Goal: Find specific page/section: Find specific page/section

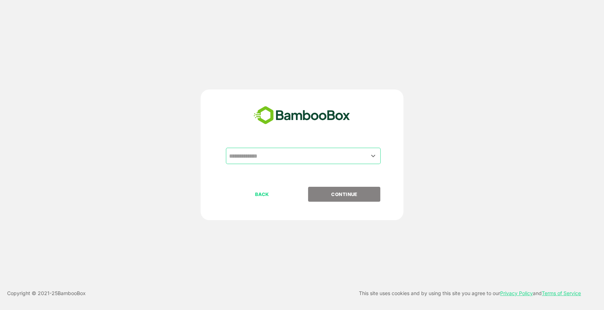
click at [282, 152] on input "text" at bounding box center [303, 156] width 152 height 14
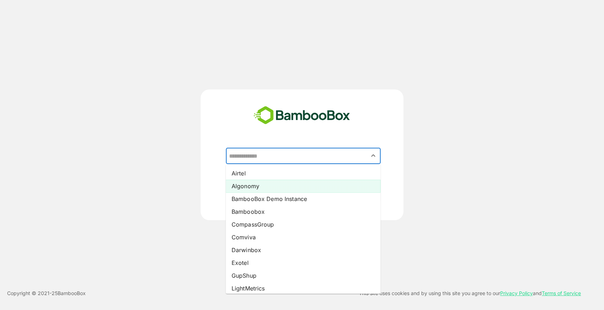
click at [260, 189] on li "Algonomy" at bounding box center [303, 186] width 155 height 13
type input "********"
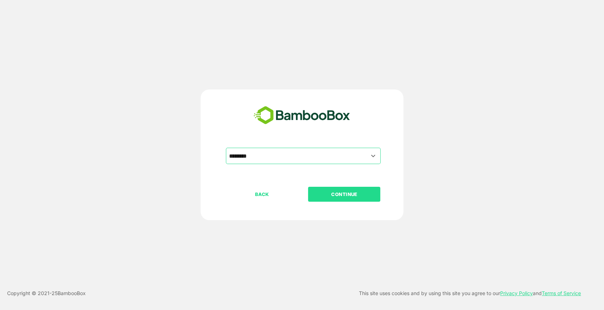
click at [318, 189] on button "CONTINUE" at bounding box center [344, 194] width 72 height 15
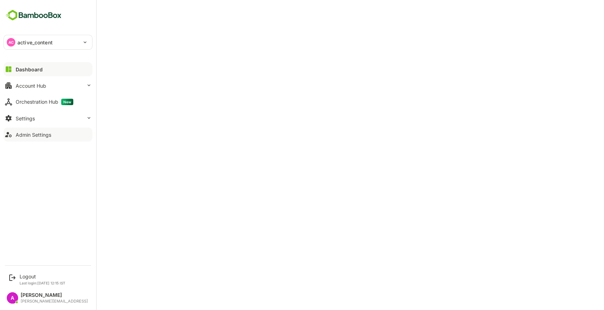
click at [9, 136] on icon at bounding box center [8, 134] width 6 height 5
click at [25, 131] on button "Admin Settings" at bounding box center [48, 135] width 89 height 14
click at [34, 41] on p "active_content" at bounding box center [34, 42] width 35 height 7
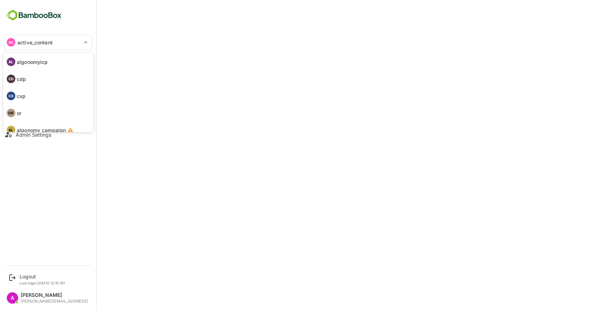
click at [179, 211] on div at bounding box center [302, 155] width 604 height 310
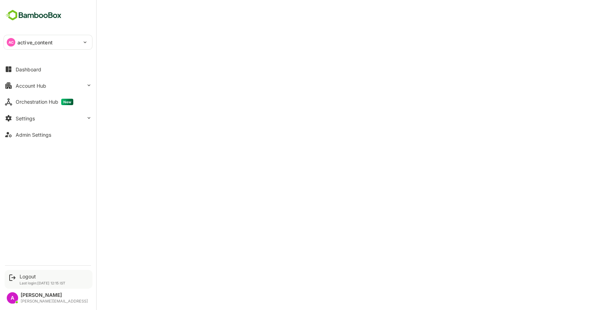
click at [30, 272] on div "Logout Last login: [DATE] 12:15 IST" at bounding box center [49, 279] width 88 height 19
click at [32, 277] on div "Logout" at bounding box center [43, 277] width 46 height 6
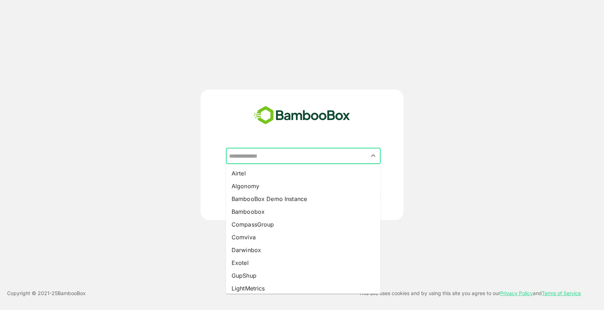
click at [273, 160] on input "text" at bounding box center [303, 156] width 152 height 14
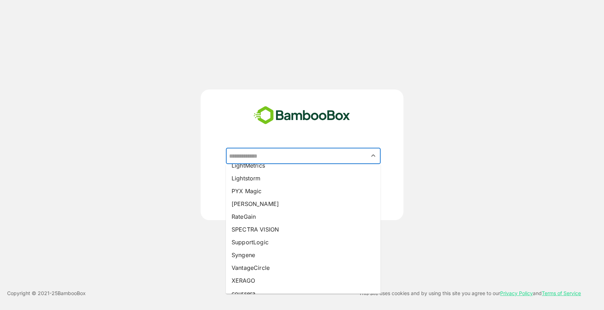
scroll to position [132, 0]
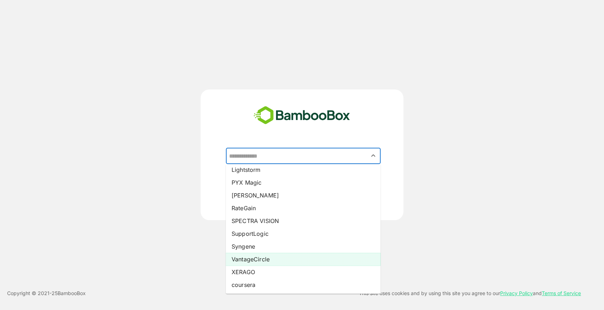
click at [262, 257] on li "VantageCircle" at bounding box center [303, 259] width 155 height 13
type input "**********"
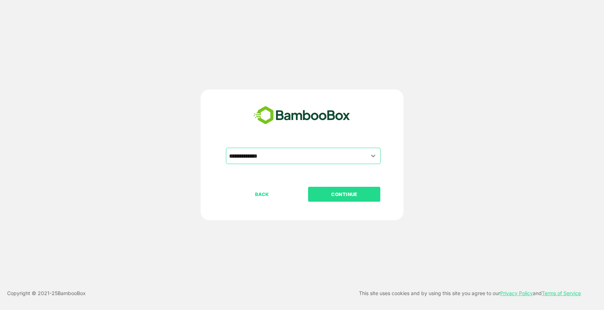
click at [333, 191] on p "CONTINUE" at bounding box center [344, 195] width 71 height 8
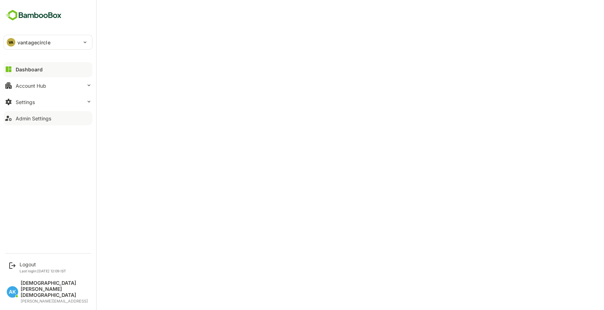
click at [46, 119] on div "Admin Settings" at bounding box center [34, 119] width 36 height 6
click at [34, 268] on div "Logout" at bounding box center [43, 265] width 47 height 6
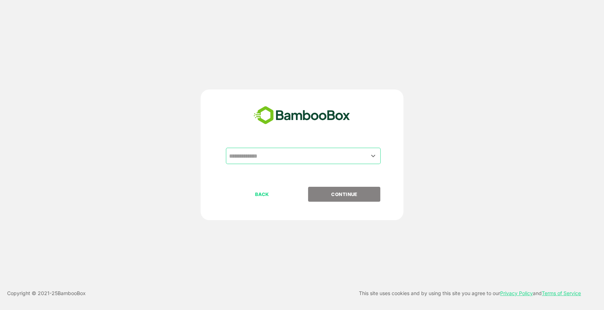
click at [278, 152] on input "text" at bounding box center [303, 156] width 152 height 14
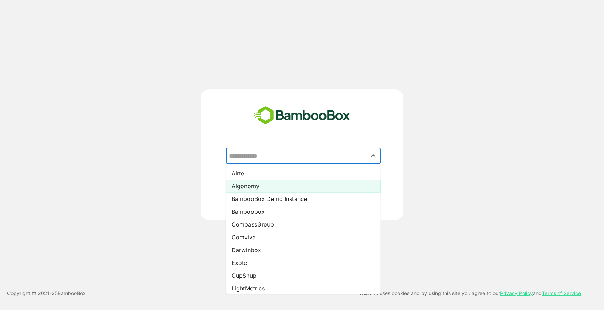
click at [252, 182] on li "Algonomy" at bounding box center [303, 186] width 155 height 13
type input "********"
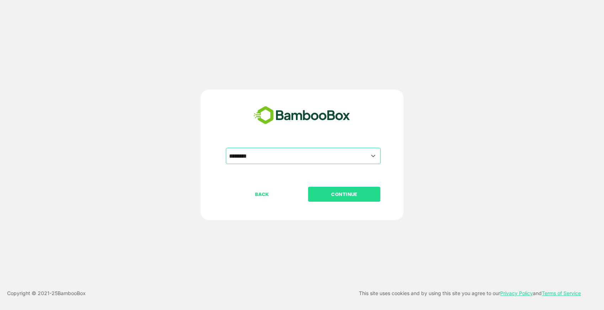
click at [329, 194] on p "CONTINUE" at bounding box center [344, 195] width 71 height 8
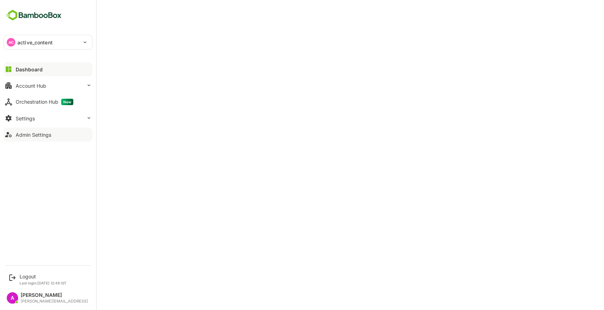
click at [50, 135] on div "Admin Settings" at bounding box center [34, 135] width 36 height 6
click at [33, 279] on div "Logout Last login: Aug 21 12:49 IST" at bounding box center [43, 280] width 47 height 12
click at [31, 274] on div "Logout" at bounding box center [43, 277] width 47 height 6
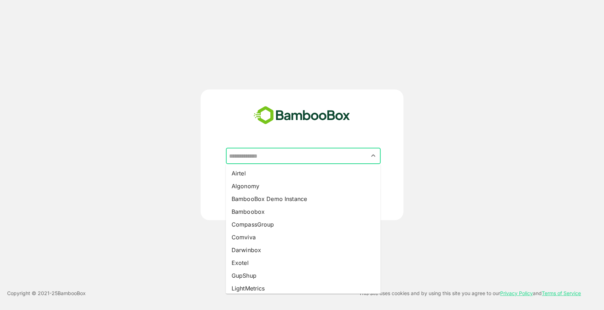
click at [272, 151] on input "text" at bounding box center [303, 156] width 152 height 14
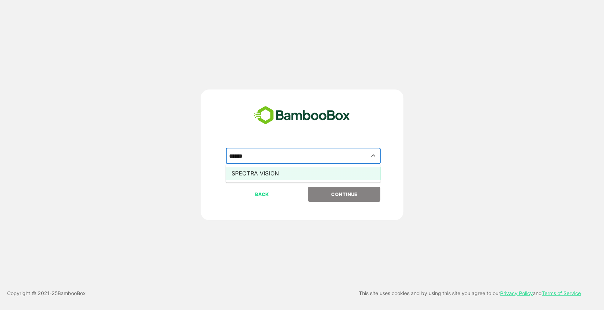
click at [270, 172] on li "SPECTRA VISION" at bounding box center [303, 173] width 155 height 13
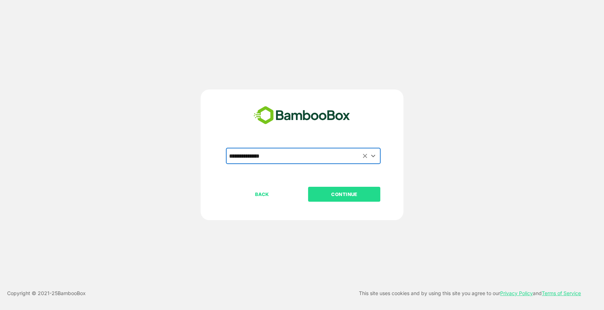
type input "**********"
click at [334, 195] on p "CONTINUE" at bounding box center [344, 195] width 71 height 8
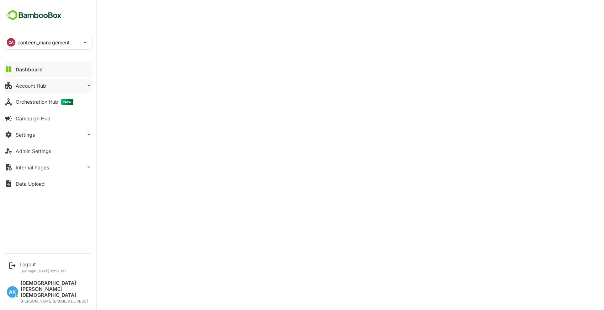
click at [62, 86] on button "Account Hub" at bounding box center [48, 86] width 89 height 14
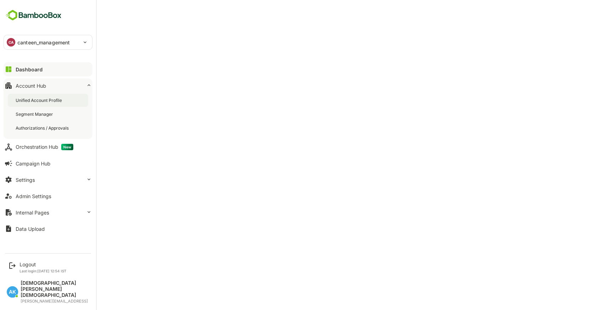
click at [53, 102] on div "Unified Account Profile" at bounding box center [40, 100] width 48 height 6
click at [33, 194] on div "Admin Settings" at bounding box center [34, 196] width 36 height 6
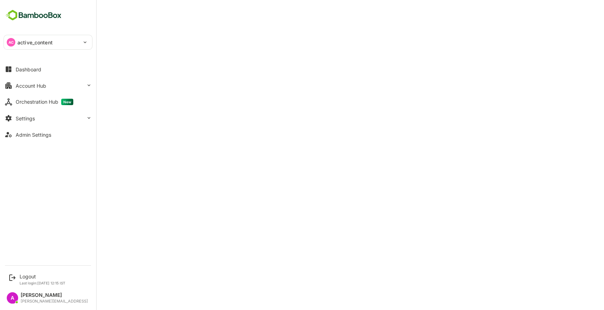
click at [23, 93] on div "Dashboard Account Hub Orchestration Hub New Settings Admin Settings" at bounding box center [48, 102] width 96 height 82
click at [39, 89] on button "Account Hub" at bounding box center [48, 86] width 89 height 14
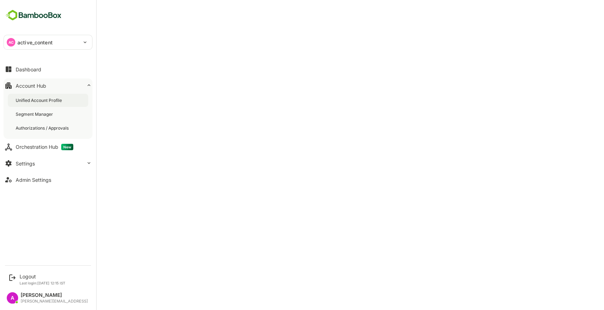
click at [42, 95] on div "Unified Account Profile" at bounding box center [48, 100] width 80 height 13
